Goal: Check status: Check status

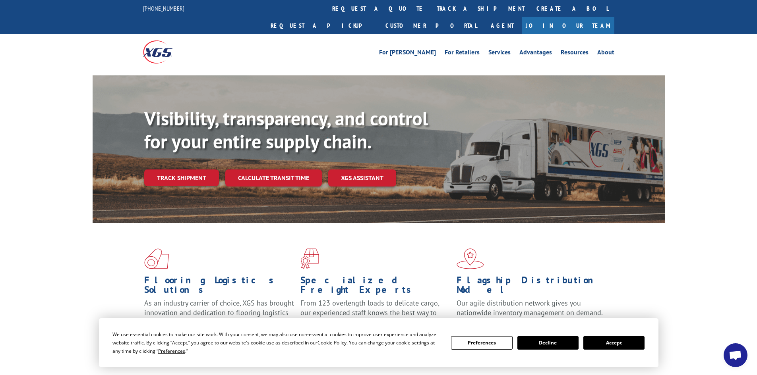
click at [621, 347] on button "Accept" at bounding box center [613, 343] width 61 height 14
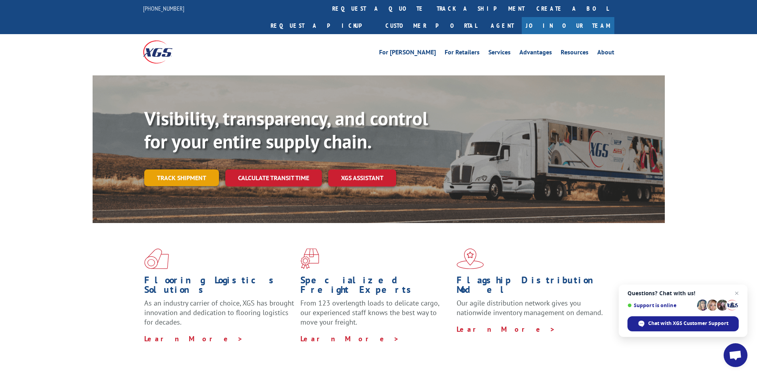
click at [184, 170] on link "Track shipment" at bounding box center [181, 178] width 75 height 17
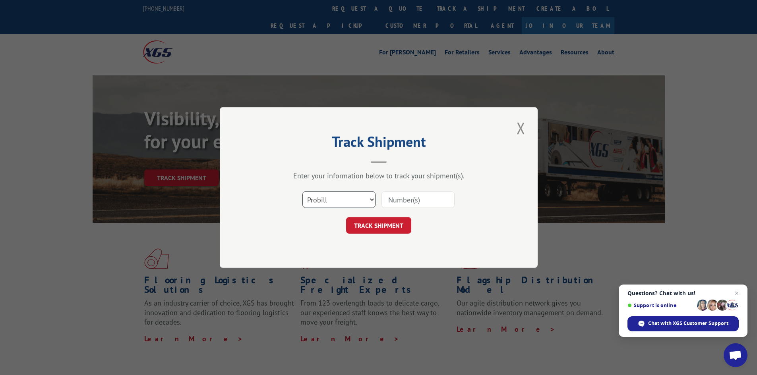
click at [352, 199] on select "Select category... Probill BOL PO" at bounding box center [338, 199] width 73 height 17
select select "bol"
click at [302, 191] on select "Select category... Probill BOL PO" at bounding box center [338, 199] width 73 height 17
paste input "0078112222"
type input "0078112222"
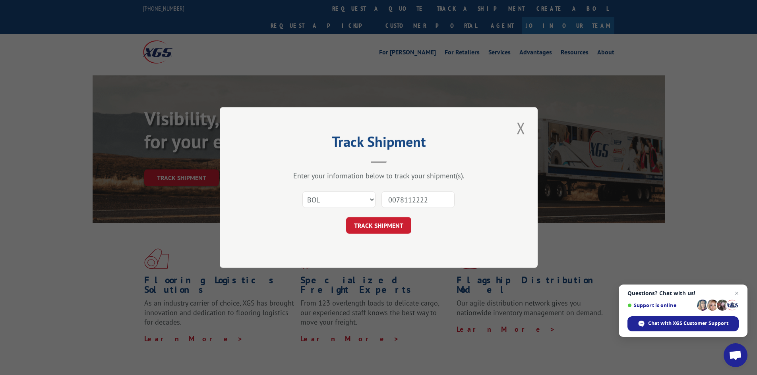
click at [388, 234] on button "TRACK SHIPMENT" at bounding box center [378, 225] width 65 height 17
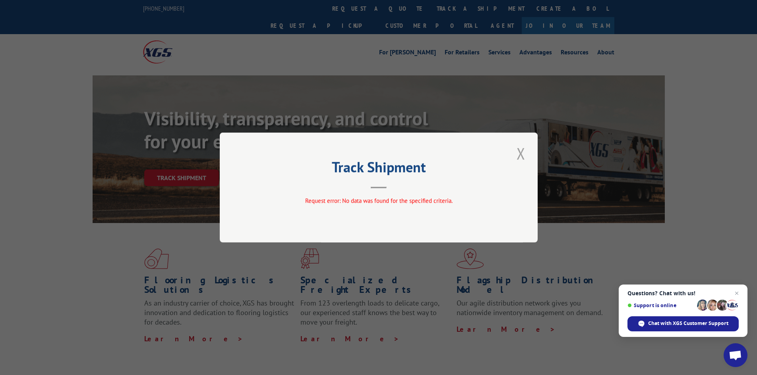
click at [522, 157] on button "Close modal" at bounding box center [521, 154] width 14 height 22
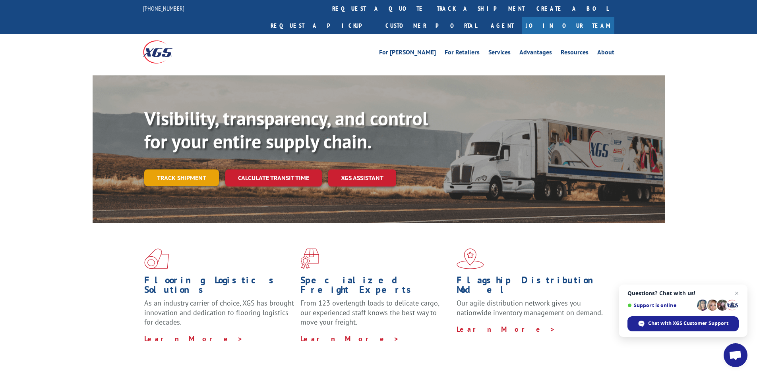
drag, startPoint x: 184, startPoint y: 161, endPoint x: 191, endPoint y: 164, distance: 7.3
click at [184, 170] on link "Track shipment" at bounding box center [181, 178] width 75 height 17
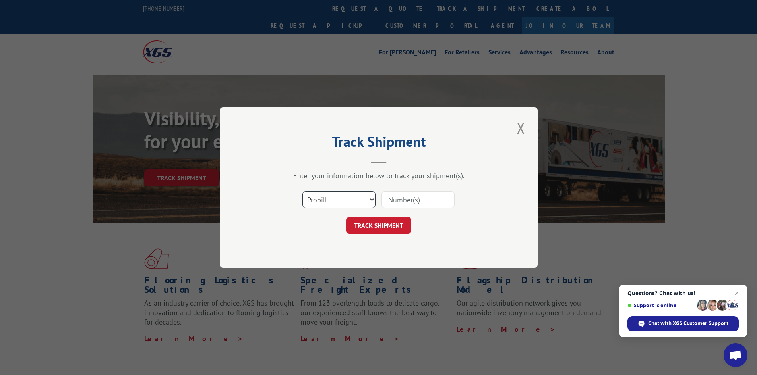
drag, startPoint x: 354, startPoint y: 201, endPoint x: 350, endPoint y: 204, distance: 5.2
click at [351, 203] on select "Select category... Probill BOL PO" at bounding box center [338, 199] width 73 height 17
select select "bol"
click at [302, 191] on select "Select category... Probill BOL PO" at bounding box center [338, 199] width 73 height 17
click at [409, 202] on input at bounding box center [417, 199] width 73 height 17
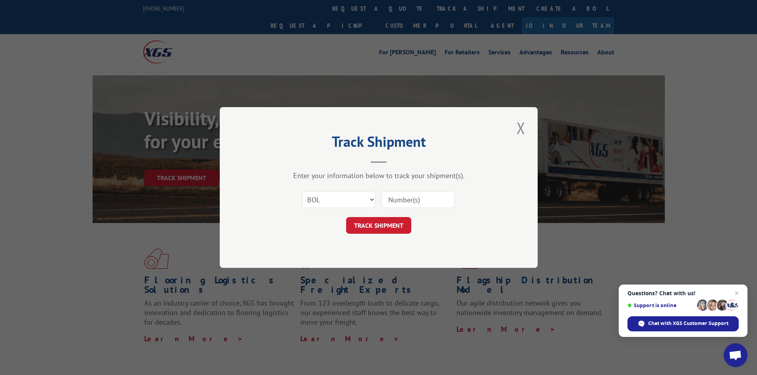
paste input "2824634"
type input "2824634"
click at [386, 222] on button "TRACK SHIPMENT" at bounding box center [378, 225] width 65 height 17
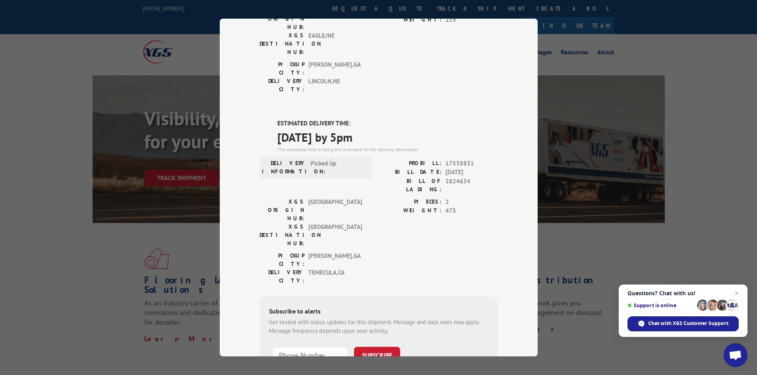
scroll to position [149, 0]
